Goal: Information Seeking & Learning: Learn about a topic

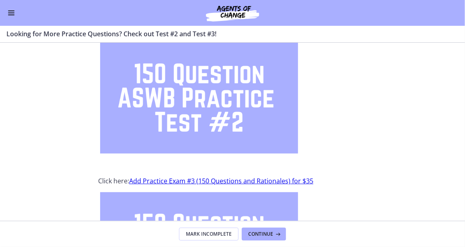
scroll to position [67, 0]
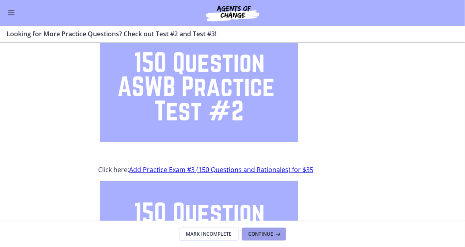
click at [259, 234] on span "Continue" at bounding box center [260, 234] width 25 height 6
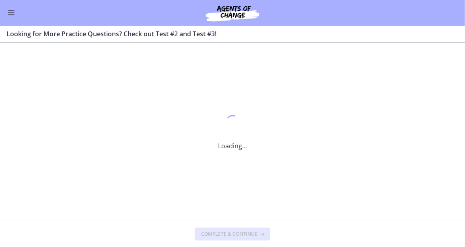
scroll to position [0, 0]
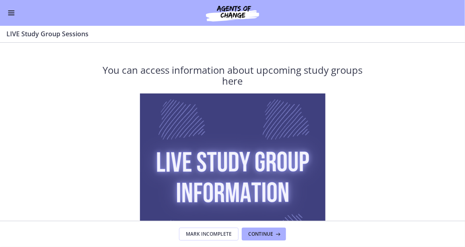
scroll to position [110, 0]
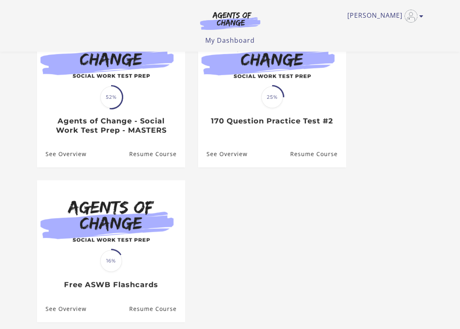
scroll to position [110, 0]
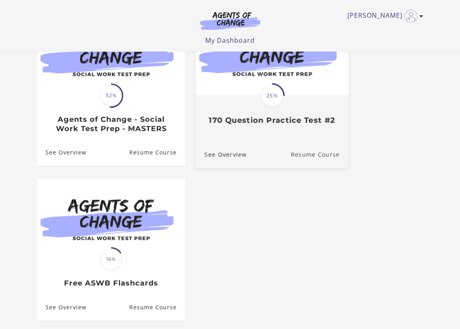
click at [318, 153] on link "Resume Course" at bounding box center [320, 154] width 58 height 27
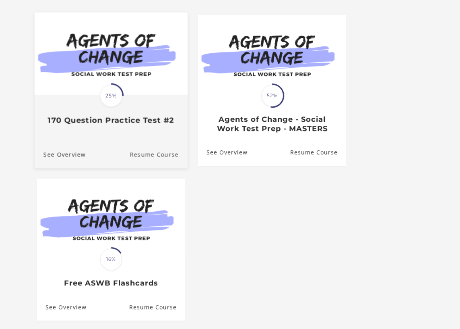
click at [156, 156] on link "Resume Course" at bounding box center [159, 154] width 58 height 27
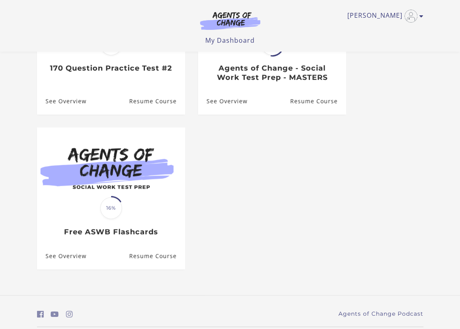
scroll to position [161, 0]
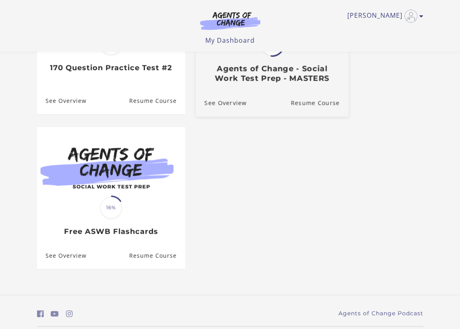
click at [298, 74] on h3 "Agents of Change - Social Work Test Prep - MASTERS" at bounding box center [271, 73] width 135 height 19
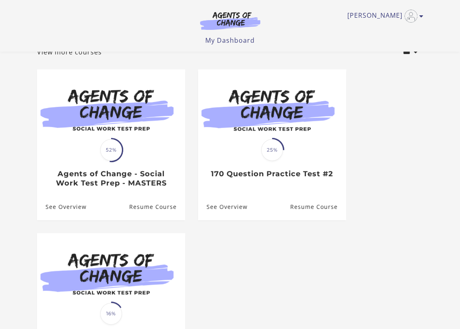
scroll to position [73, 0]
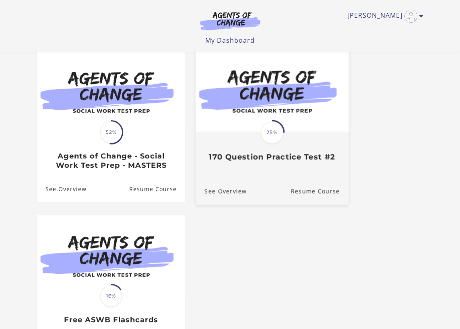
click at [272, 127] on span "25%" at bounding box center [272, 132] width 23 height 23
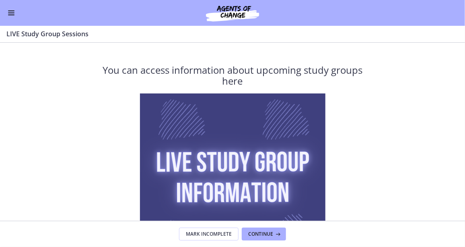
scroll to position [110, 0]
